Goal: Task Accomplishment & Management: Use online tool/utility

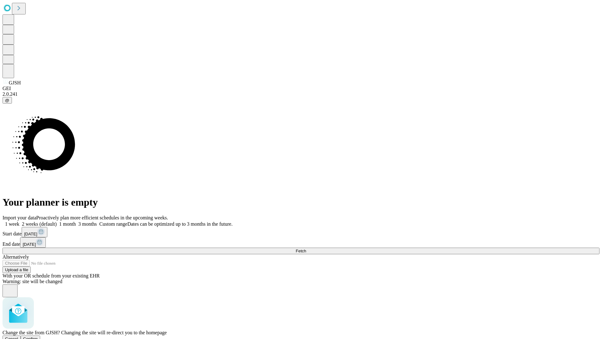
click at [38, 336] on span "Confirm" at bounding box center [30, 338] width 15 height 5
click at [76, 221] on label "1 month" at bounding box center [66, 223] width 19 height 5
click at [306, 248] on span "Fetch" at bounding box center [301, 250] width 10 height 5
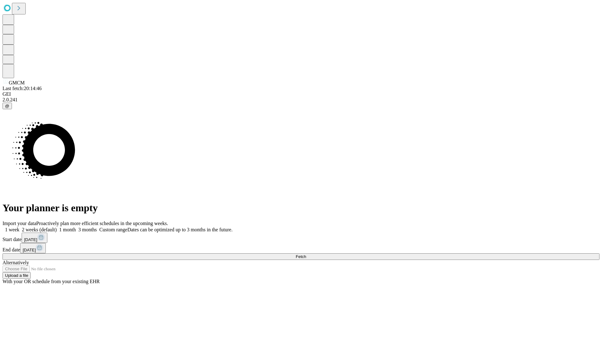
click at [76, 227] on label "1 month" at bounding box center [66, 229] width 19 height 5
click at [306, 254] on span "Fetch" at bounding box center [301, 256] width 10 height 5
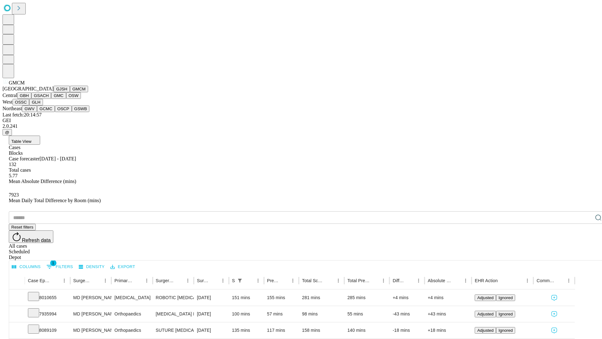
click at [31, 99] on button "GBH" at bounding box center [24, 95] width 14 height 7
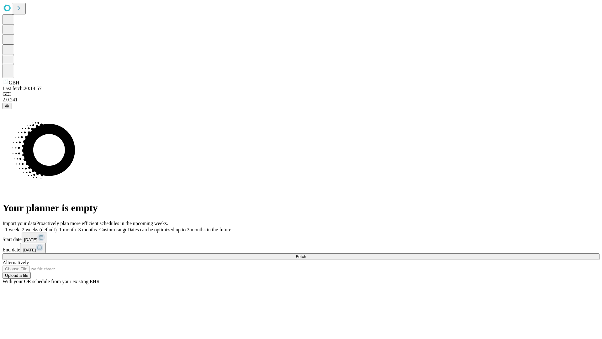
click at [76, 227] on label "1 month" at bounding box center [66, 229] width 19 height 5
click at [306, 254] on span "Fetch" at bounding box center [301, 256] width 10 height 5
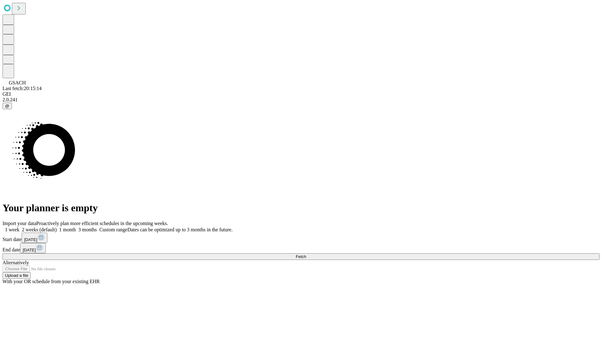
click at [76, 227] on label "1 month" at bounding box center [66, 229] width 19 height 5
click at [306, 254] on span "Fetch" at bounding box center [301, 256] width 10 height 5
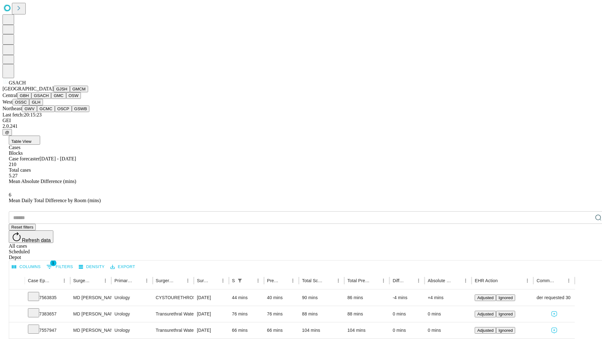
click at [51, 99] on button "GMC" at bounding box center [58, 95] width 15 height 7
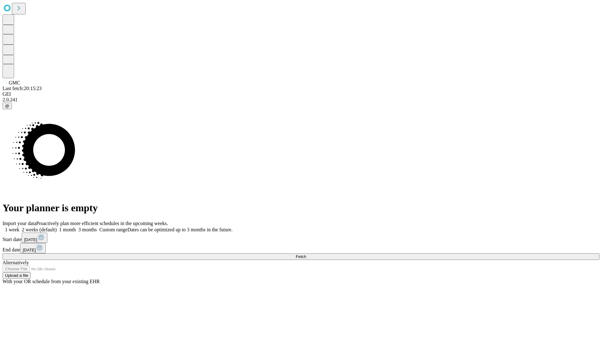
click at [76, 227] on label "1 month" at bounding box center [66, 229] width 19 height 5
click at [306, 254] on span "Fetch" at bounding box center [301, 256] width 10 height 5
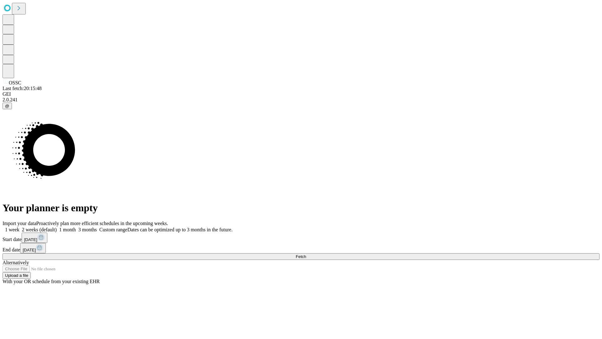
click at [76, 227] on label "1 month" at bounding box center [66, 229] width 19 height 5
click at [306, 254] on span "Fetch" at bounding box center [301, 256] width 10 height 5
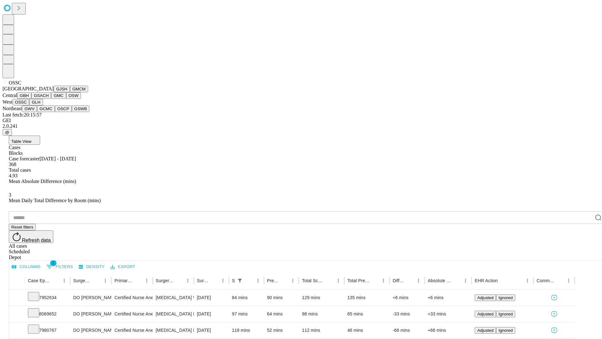
click at [43, 105] on button "GLH" at bounding box center [35, 102] width 13 height 7
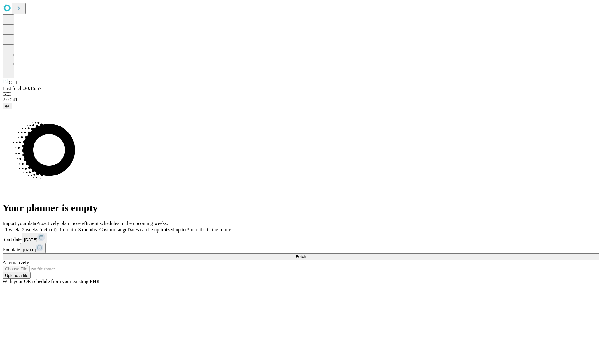
click at [76, 227] on label "1 month" at bounding box center [66, 229] width 19 height 5
click at [306, 254] on span "Fetch" at bounding box center [301, 256] width 10 height 5
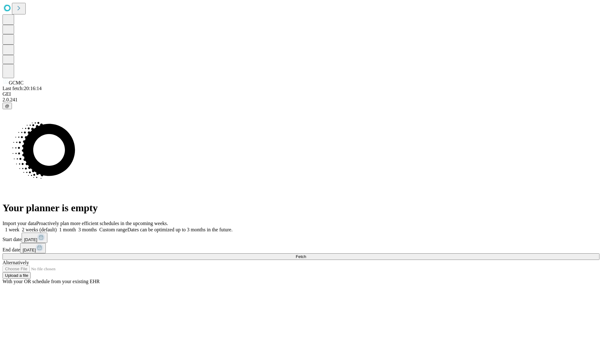
click at [76, 227] on label "1 month" at bounding box center [66, 229] width 19 height 5
click at [306, 254] on span "Fetch" at bounding box center [301, 256] width 10 height 5
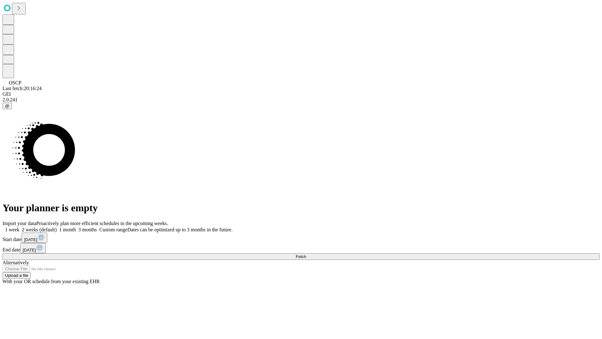
click at [76, 227] on label "1 month" at bounding box center [66, 229] width 19 height 5
click at [306, 254] on span "Fetch" at bounding box center [301, 256] width 10 height 5
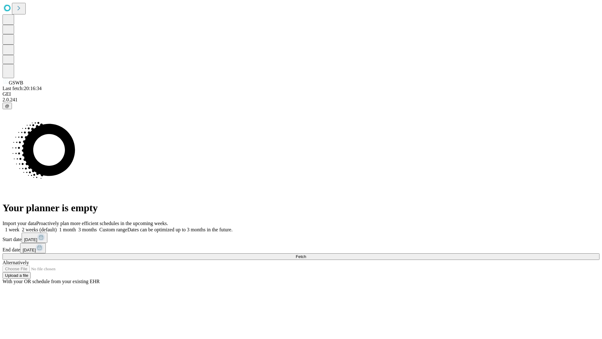
click at [76, 227] on label "1 month" at bounding box center [66, 229] width 19 height 5
click at [306, 254] on span "Fetch" at bounding box center [301, 256] width 10 height 5
